Goal: Task Accomplishment & Management: Use online tool/utility

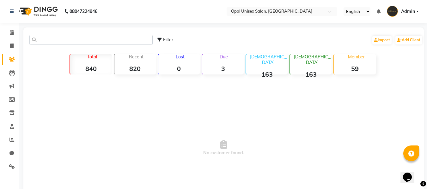
click at [10, 53] on li "Clients" at bounding box center [9, 60] width 19 height 14
click at [11, 62] on span at bounding box center [11, 59] width 11 height 7
click at [10, 62] on span at bounding box center [11, 59] width 11 height 7
click at [11, 59] on icon at bounding box center [12, 59] width 6 height 5
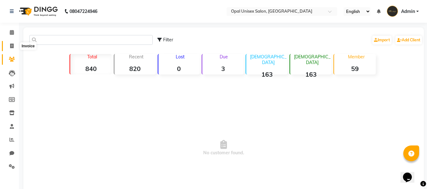
click at [10, 46] on icon at bounding box center [11, 46] width 3 height 5
select select "service"
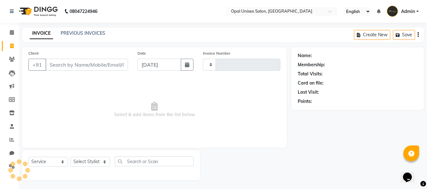
scroll to position [1, 0]
select select "8653"
type input "1261"
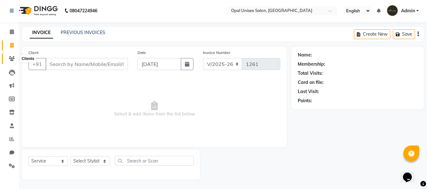
click at [10, 59] on icon at bounding box center [12, 58] width 6 height 5
